Goal: Navigation & Orientation: Find specific page/section

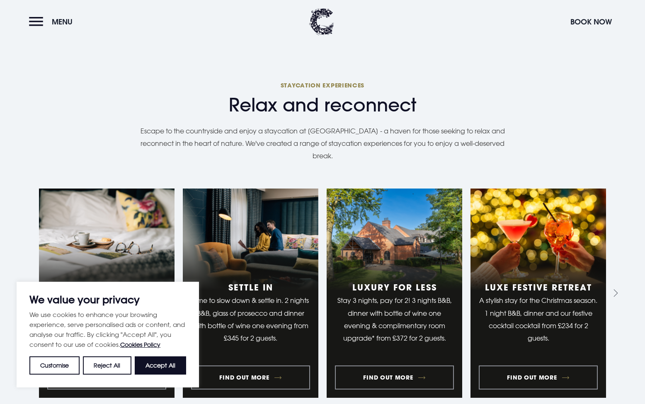
scroll to position [830, 0]
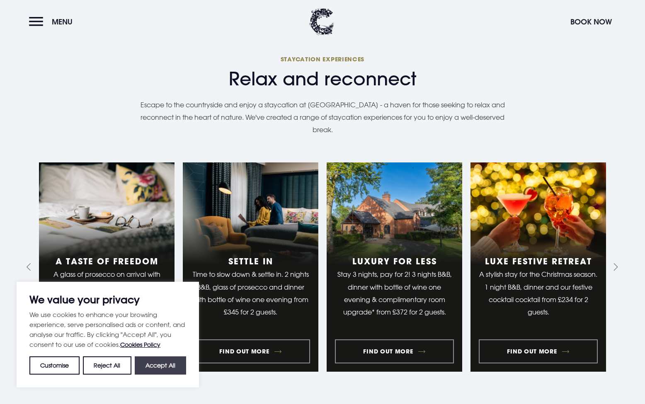
click at [175, 363] on button "Accept All" at bounding box center [160, 365] width 51 height 18
checkbox input "true"
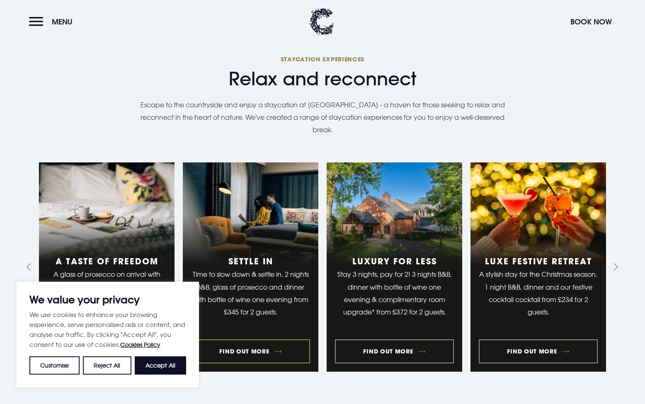
checkbox input "true"
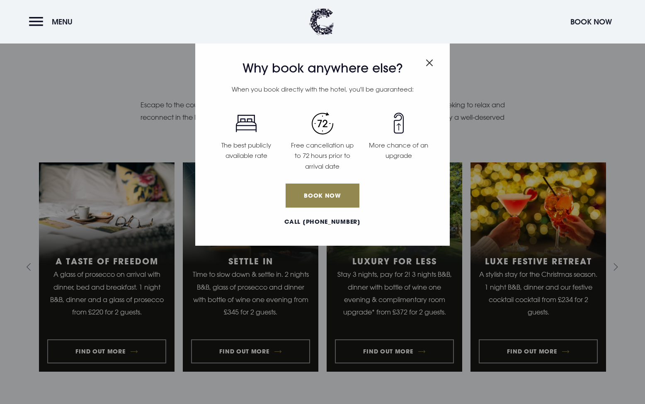
click at [432, 62] on img "Close modal" at bounding box center [428, 62] width 7 height 7
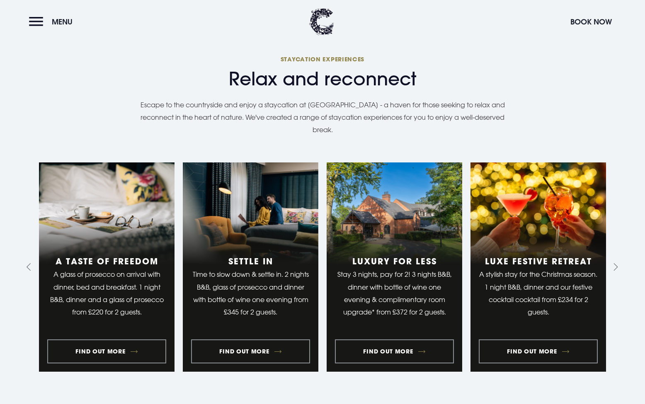
scroll to position [901, 0]
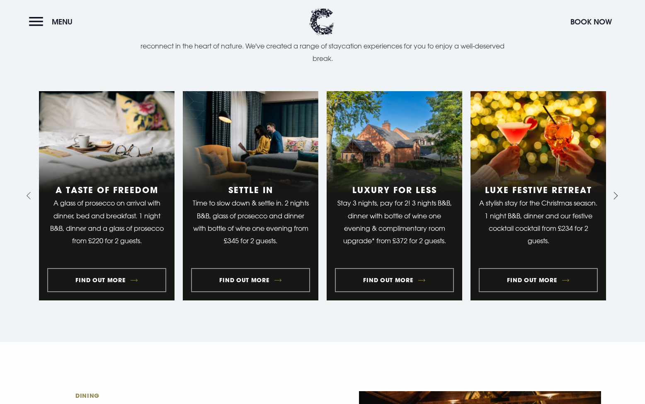
click at [615, 192] on icon "Next slide" at bounding box center [614, 196] width 8 height 8
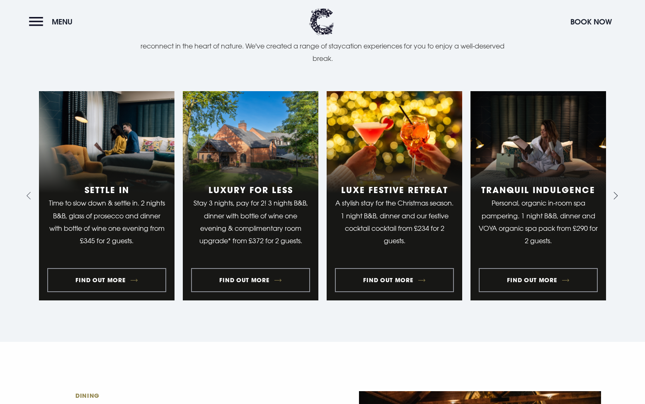
click at [615, 192] on icon "Next slide" at bounding box center [614, 196] width 8 height 8
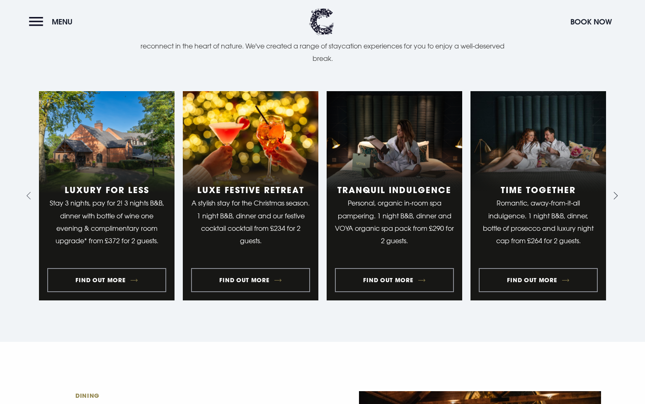
click at [615, 192] on icon "Next slide" at bounding box center [614, 196] width 8 height 8
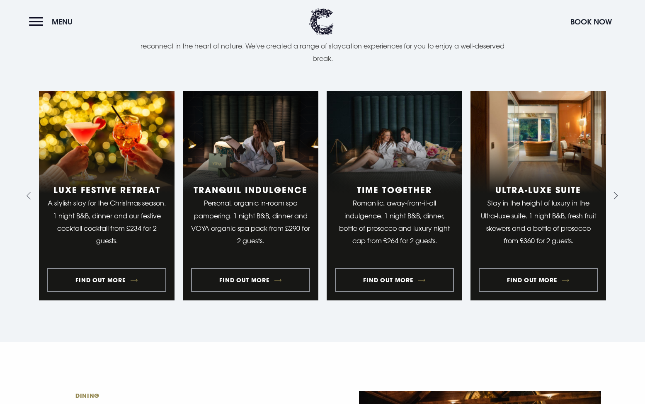
click at [615, 192] on icon "Next slide" at bounding box center [614, 196] width 8 height 8
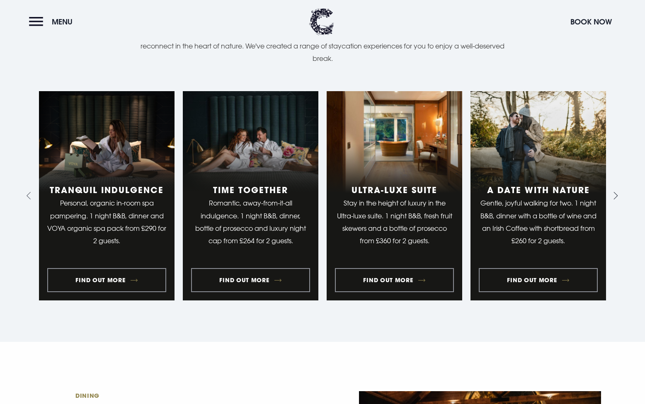
click at [615, 192] on icon "Next slide" at bounding box center [615, 195] width 4 height 7
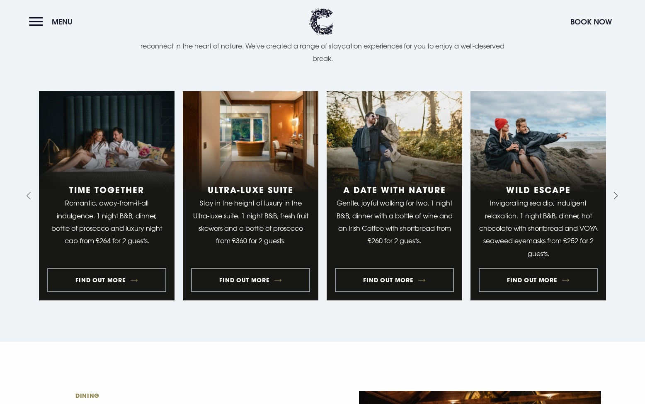
click at [615, 192] on icon "Next slide" at bounding box center [615, 195] width 4 height 7
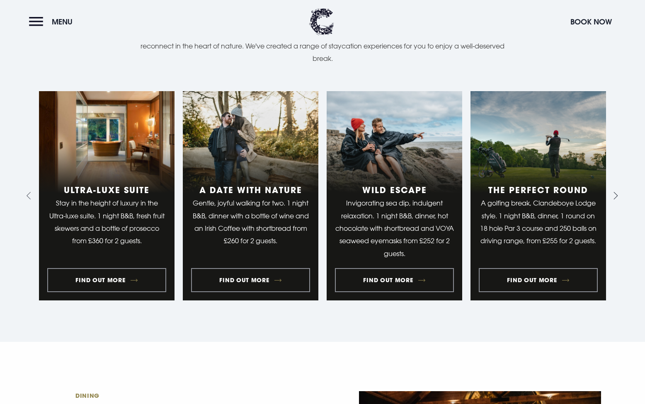
click at [615, 192] on icon "Next slide" at bounding box center [615, 195] width 4 height 7
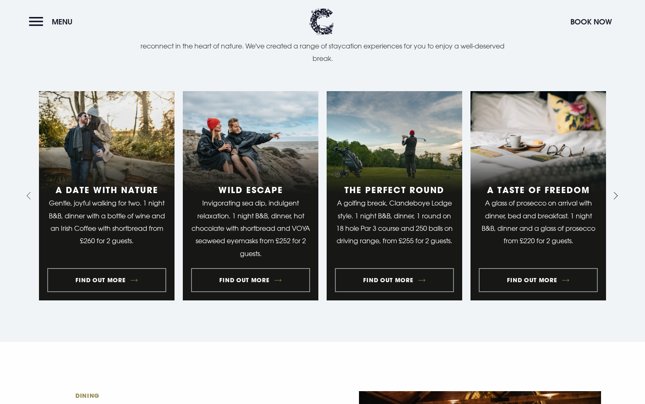
click at [615, 192] on icon "Next slide" at bounding box center [614, 196] width 8 height 8
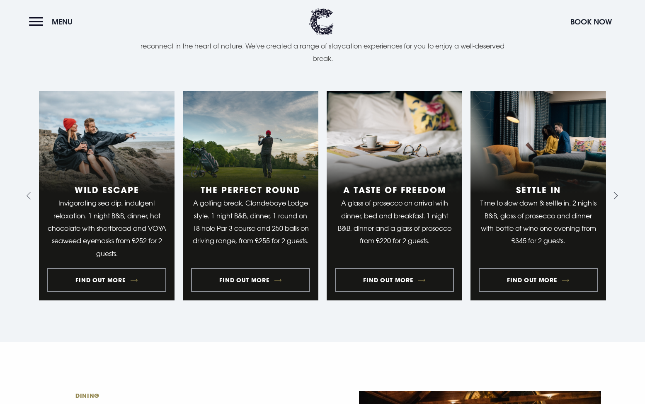
click at [615, 192] on icon "Next slide" at bounding box center [614, 196] width 8 height 8
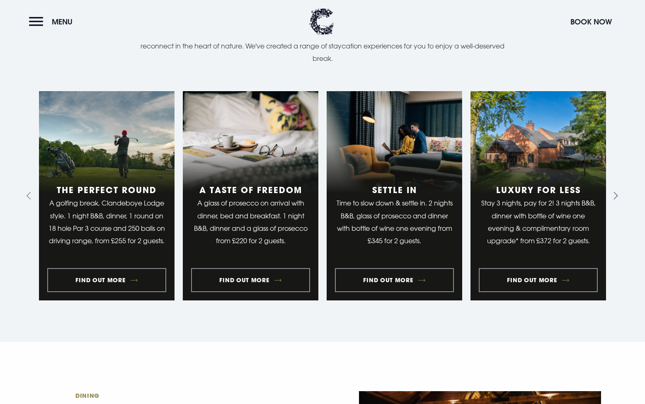
click at [615, 192] on icon "Next slide" at bounding box center [614, 196] width 8 height 8
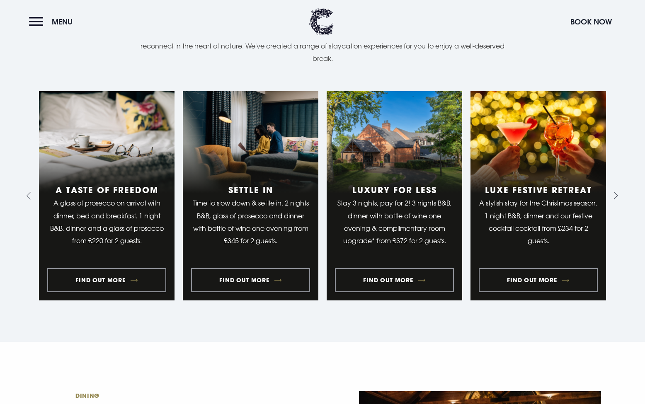
click at [615, 192] on icon "Next slide" at bounding box center [614, 196] width 8 height 8
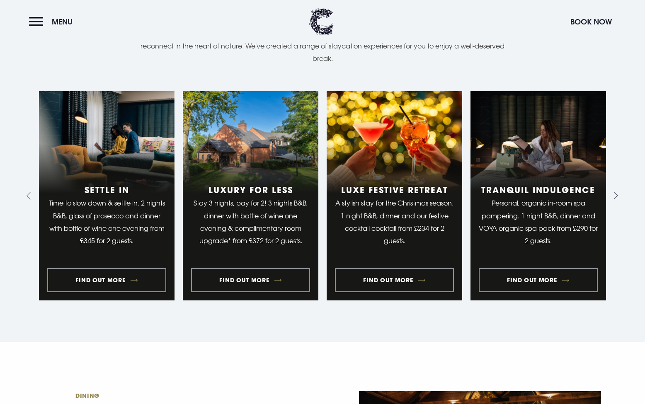
click at [615, 192] on icon "Next slide" at bounding box center [614, 196] width 8 height 8
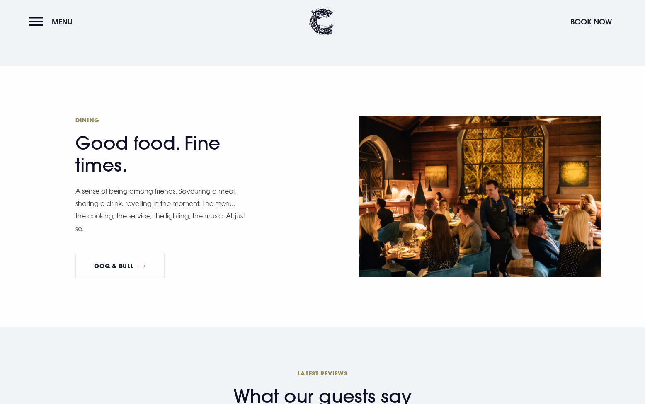
scroll to position [1178, 0]
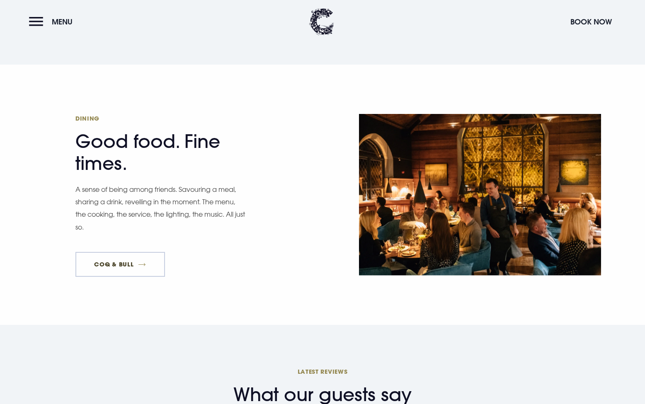
click at [159, 252] on link "Coq & Bull" at bounding box center [119, 264] width 89 height 25
